Goal: Navigation & Orientation: Find specific page/section

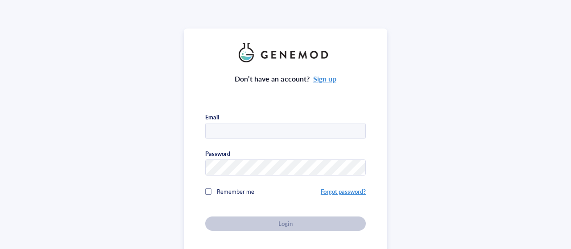
type input "[EMAIL_ADDRESS][DOMAIN_NAME]"
click at [298, 220] on div "Don’t have an account? Sign up Email [EMAIL_ADDRESS][DOMAIN_NAME] Password Reme…" at bounding box center [285, 146] width 161 height 169
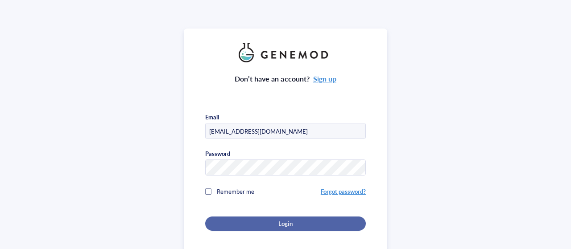
click at [295, 221] on div "Login" at bounding box center [286, 224] width 132 height 8
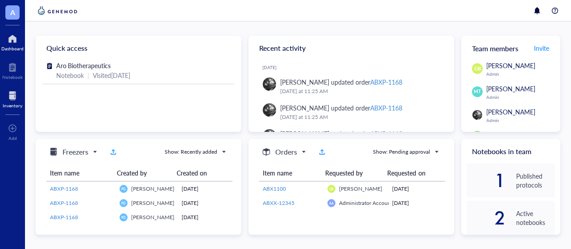
click at [11, 91] on div at bounding box center [13, 96] width 20 height 14
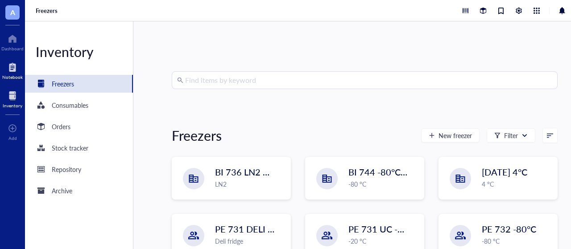
click at [8, 67] on div at bounding box center [12, 67] width 21 height 14
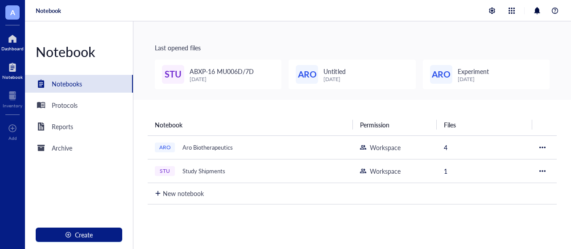
click at [14, 44] on div at bounding box center [12, 39] width 22 height 14
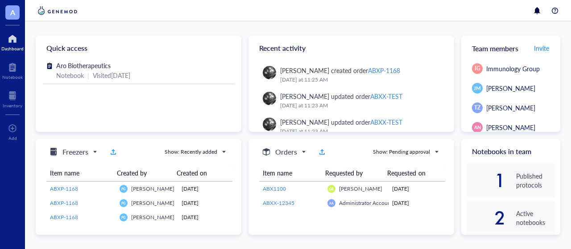
scroll to position [129, 0]
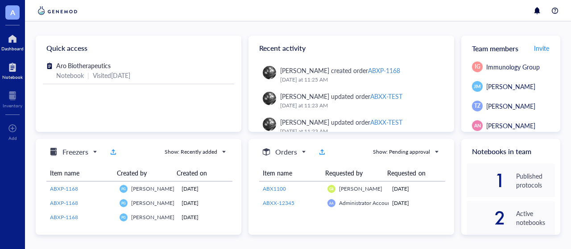
click at [12, 63] on div at bounding box center [12, 67] width 21 height 14
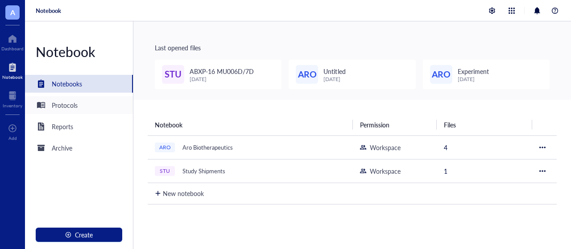
click at [75, 106] on div "Protocols" at bounding box center [65, 105] width 26 height 10
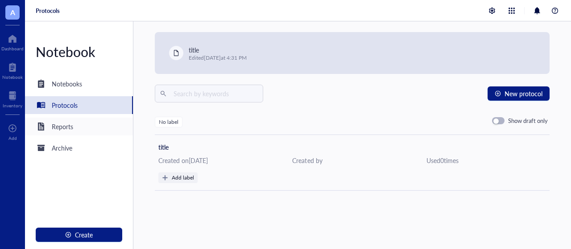
click at [71, 132] on div "Reports" at bounding box center [54, 126] width 37 height 11
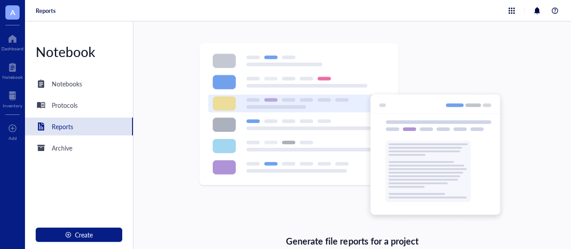
scroll to position [34, 0]
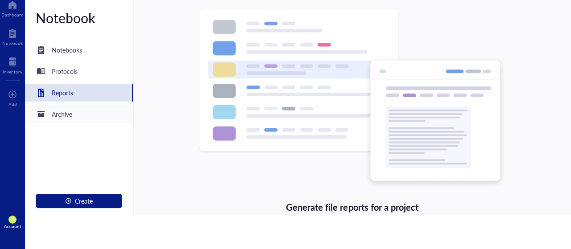
click at [63, 116] on div "Archive" at bounding box center [62, 114] width 21 height 10
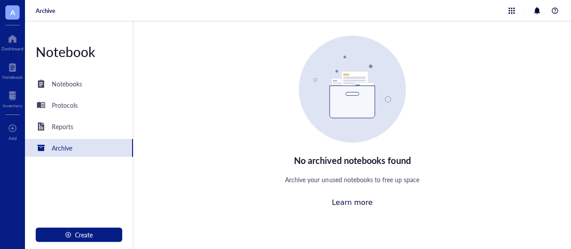
click at [12, 28] on div "A Dashboard Notebook Inventory To pick up a draggable item, press the space bar…" at bounding box center [12, 141] width 25 height 283
click at [6, 35] on div at bounding box center [12, 39] width 22 height 14
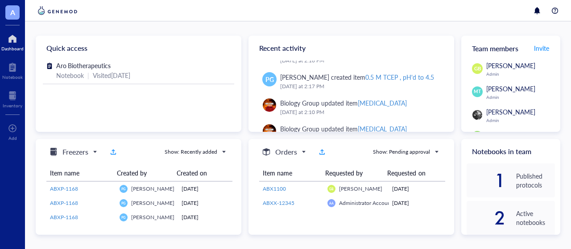
scroll to position [2876, 0]
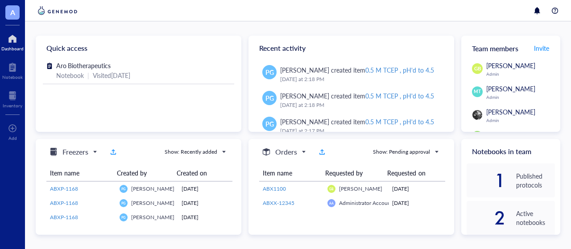
click at [270, 143] on img at bounding box center [269, 149] width 13 height 13
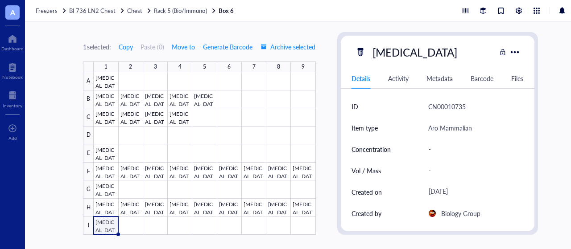
drag, startPoint x: 13, startPoint y: 0, endPoint x: 79, endPoint y: 30, distance: 71.5
click at [79, 30] on div "1 selected: Copy Paste ( 0 ) Move to Generate Barcode Archive selected 1 2 3 4 …" at bounding box center [310, 135] width 571 height 228
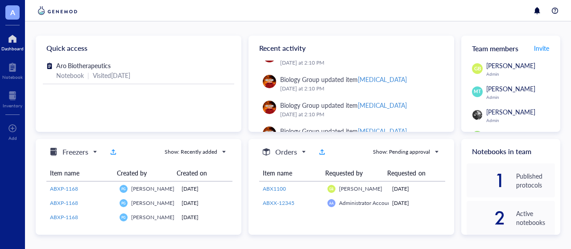
scroll to position [3102, 0]
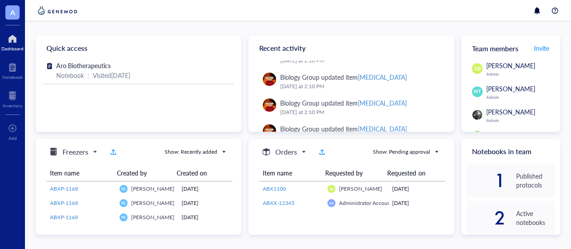
drag, startPoint x: 270, startPoint y: 89, endPoint x: 256, endPoint y: 77, distance: 18.0
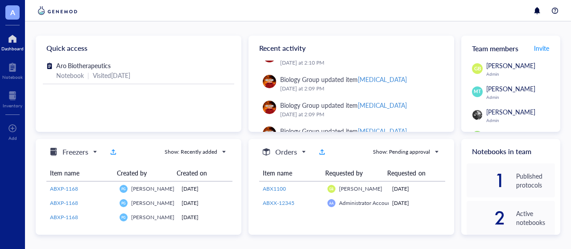
scroll to position [3284, 0]
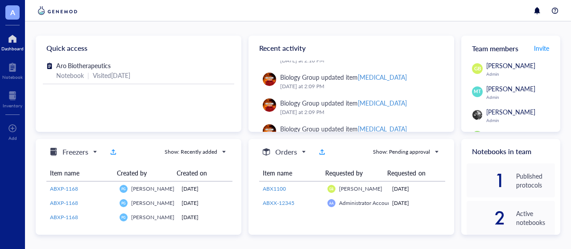
click at [290, 150] on div "Biology Group updated item B Cell" at bounding box center [343, 155] width 127 height 10
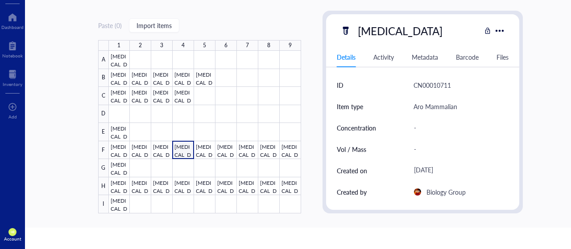
scroll to position [34, 0]
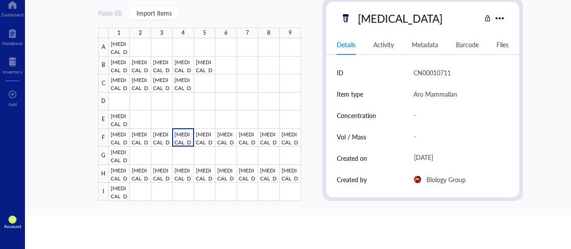
click at [416, 179] on img at bounding box center [417, 179] width 7 height 7
drag, startPoint x: 416, startPoint y: 179, endPoint x: 407, endPoint y: 154, distance: 26.0
click at [407, 154] on div "Created on September 23, 2025" at bounding box center [423, 158] width 172 height 21
click at [495, 19] on div at bounding box center [500, 18] width 13 height 13
